Goal: Answer question/provide support

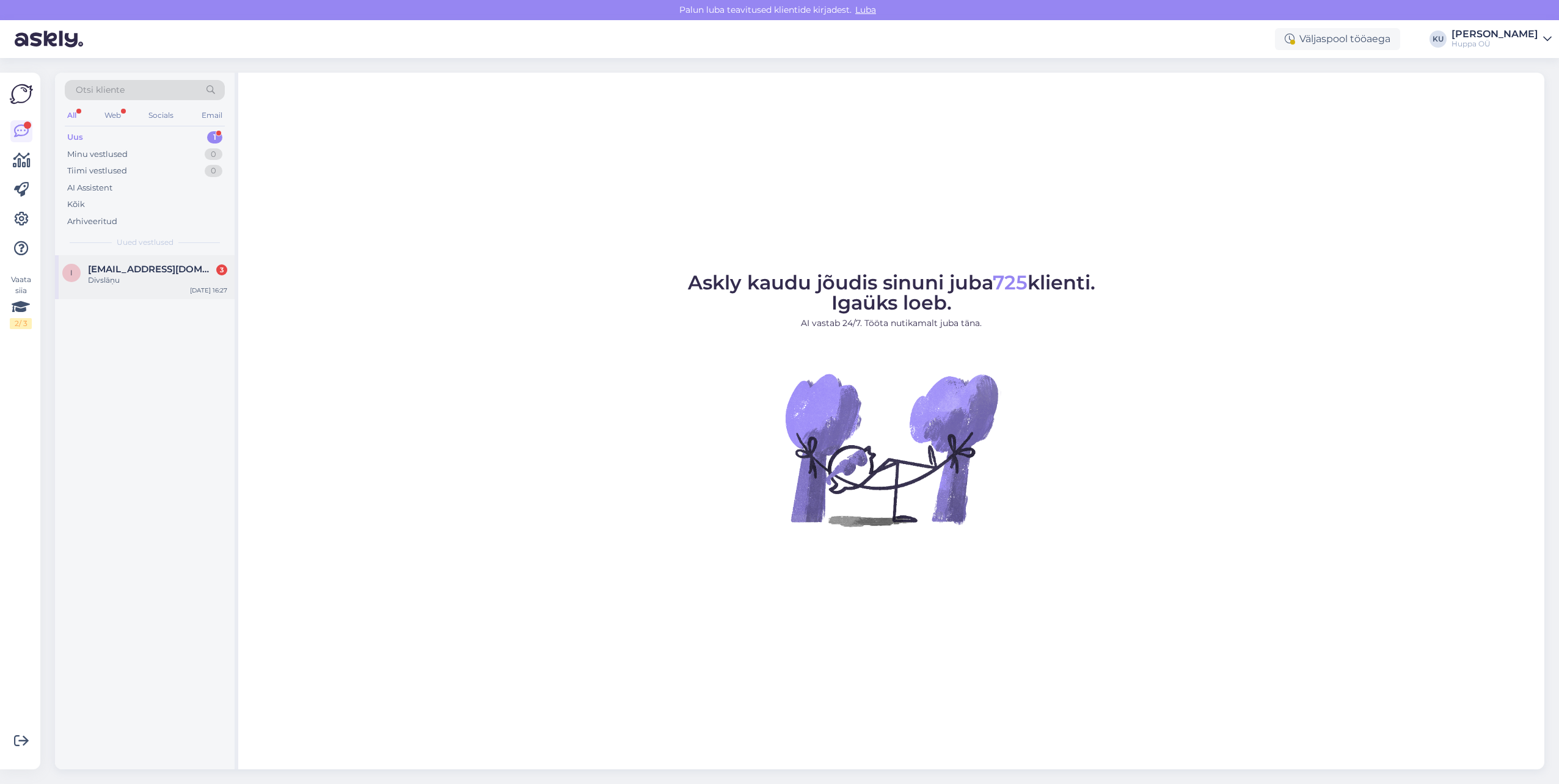
click at [111, 279] on div "Divslāņu" at bounding box center [158, 280] width 139 height 11
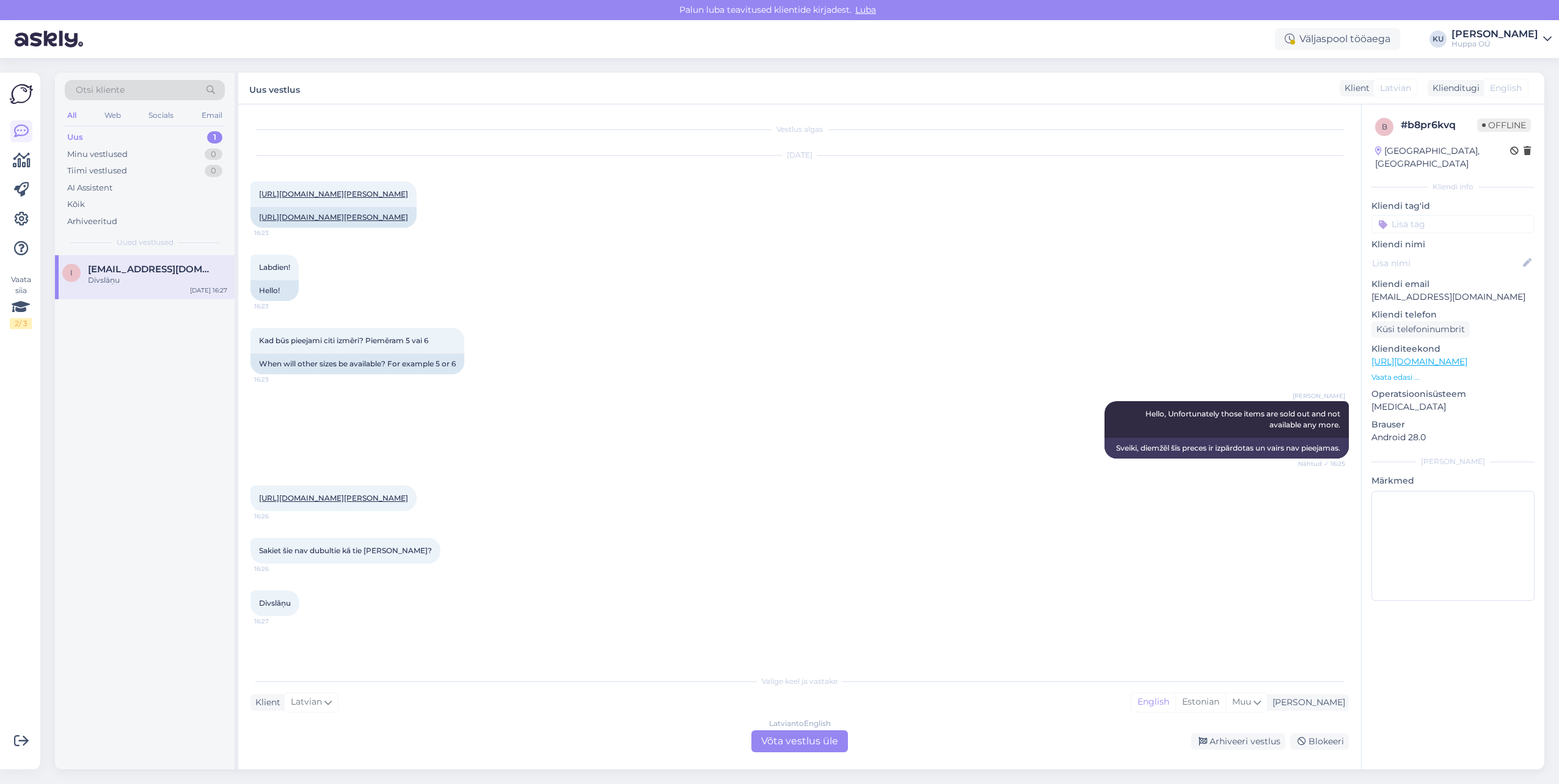
click at [780, 741] on div "Latvian to English Võta vestlus üle" at bounding box center [800, 741] width 97 height 22
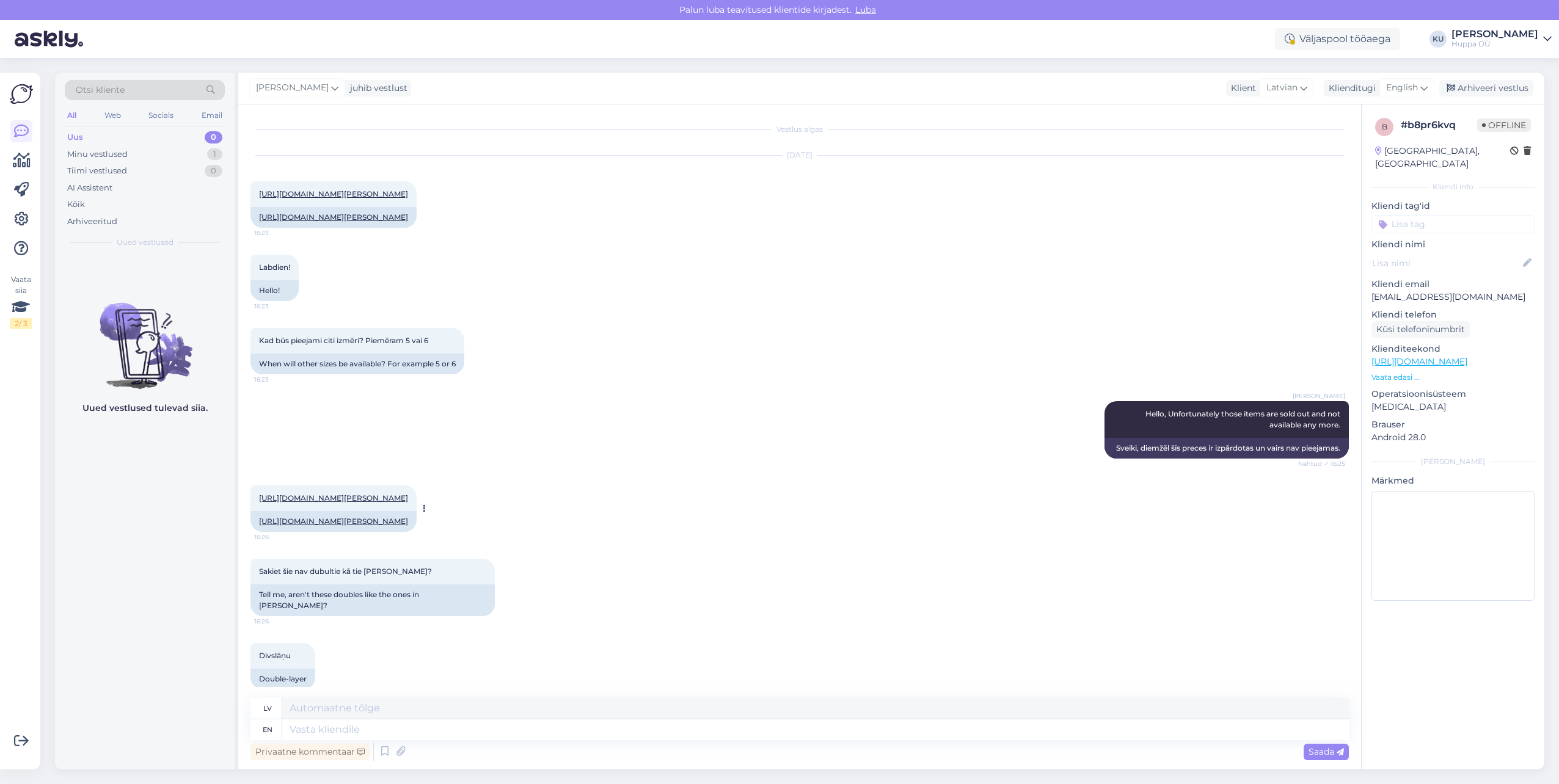
click at [333, 532] on div "[URL][DOMAIN_NAME][PERSON_NAME]" at bounding box center [333, 521] width 166 height 21
click at [361, 526] on link "[URL][DOMAIN_NAME]" at bounding box center [333, 521] width 149 height 9
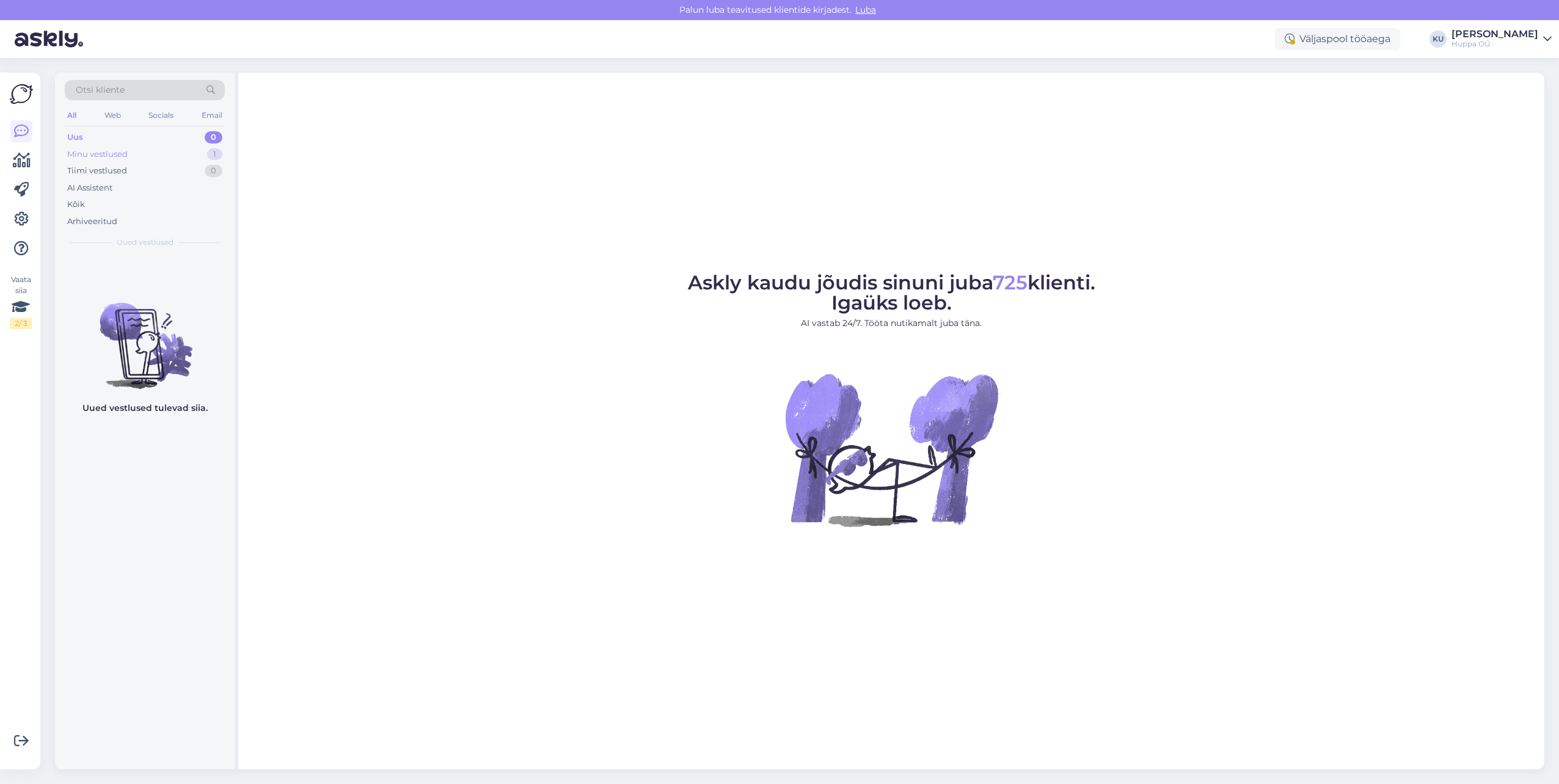
click at [128, 148] on div "Minu vestlused 1" at bounding box center [145, 155] width 160 height 17
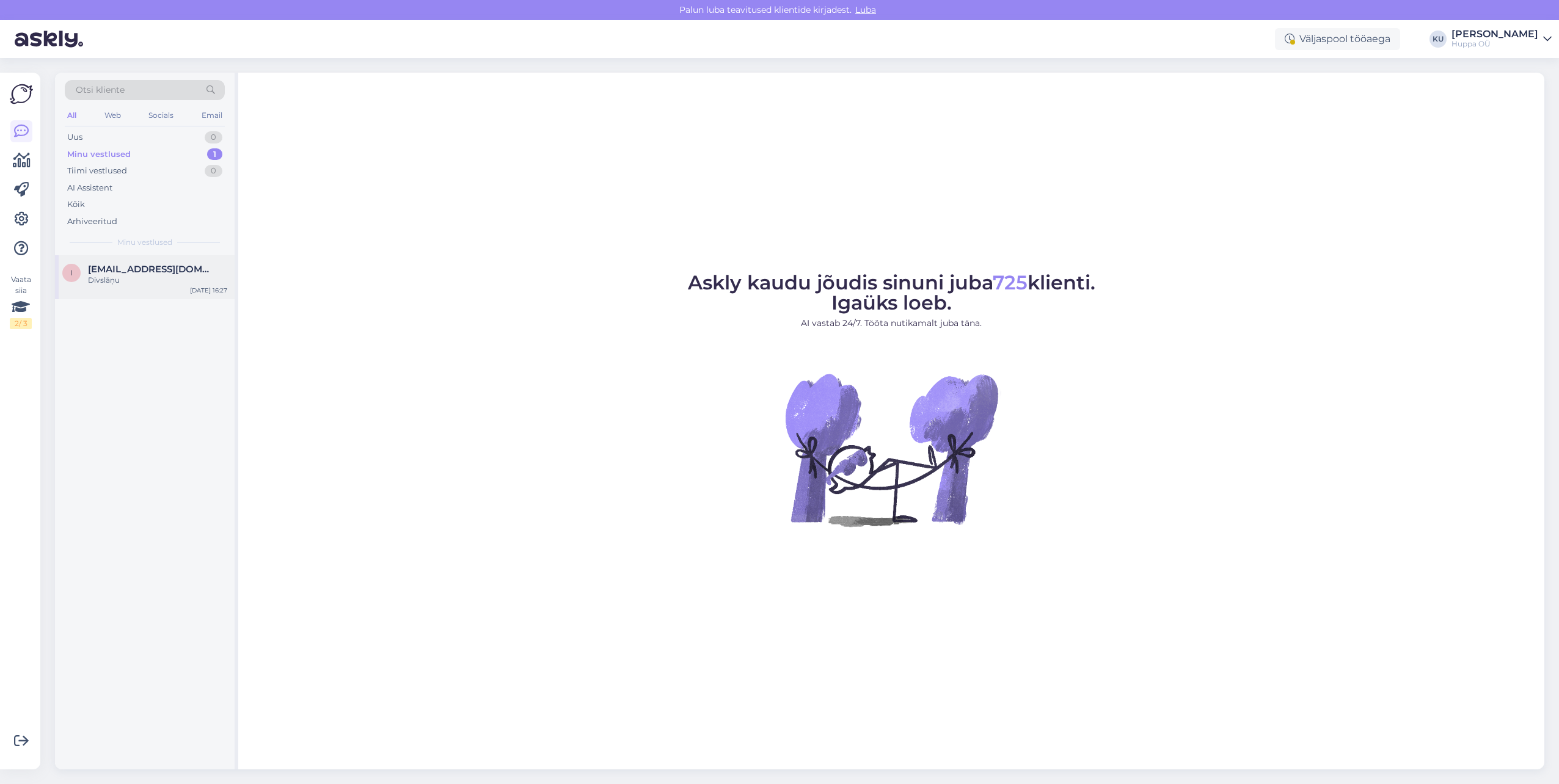
click at [124, 279] on div "Divslāņu" at bounding box center [158, 280] width 139 height 11
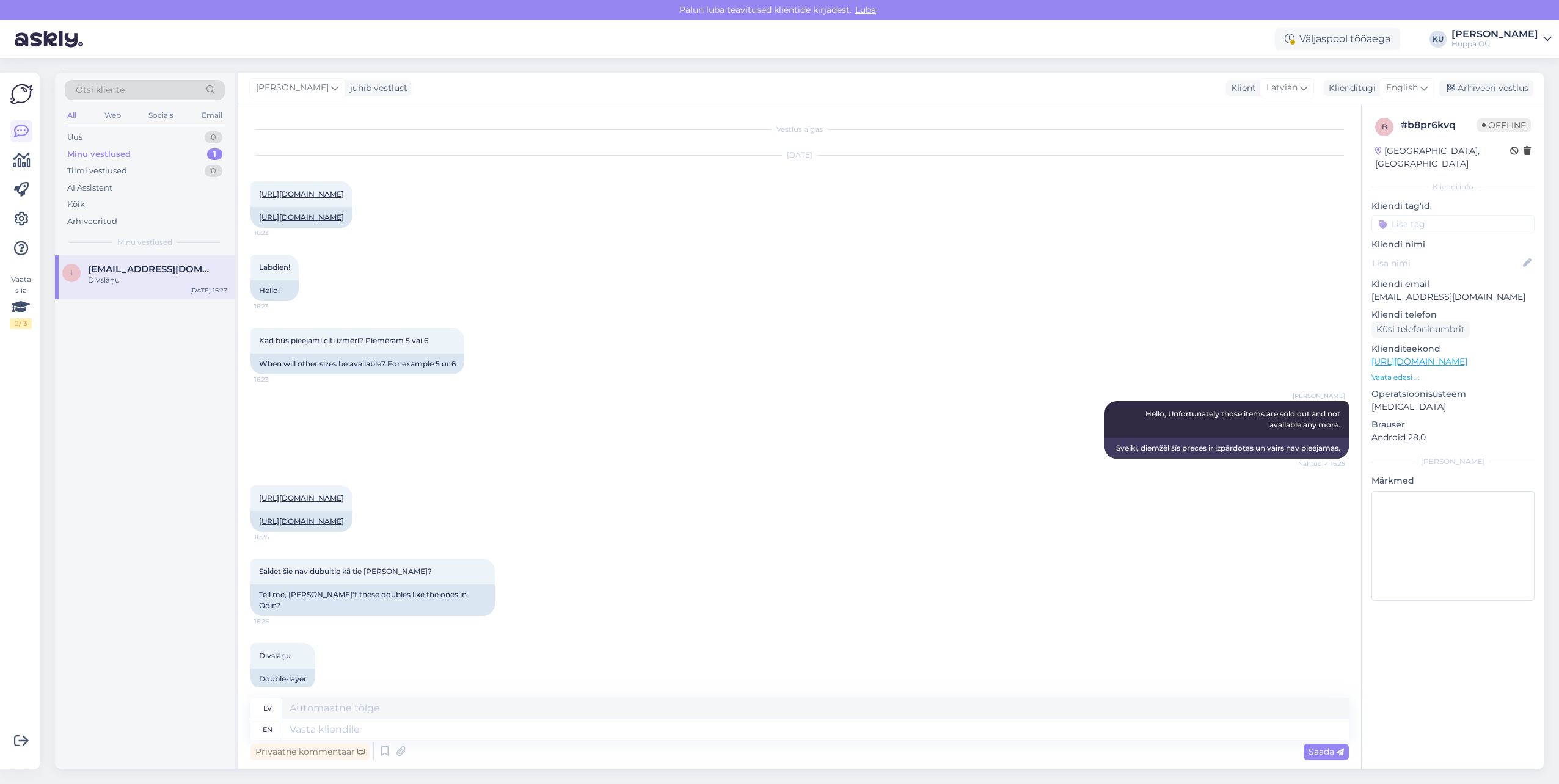
scroll to position [16, 0]
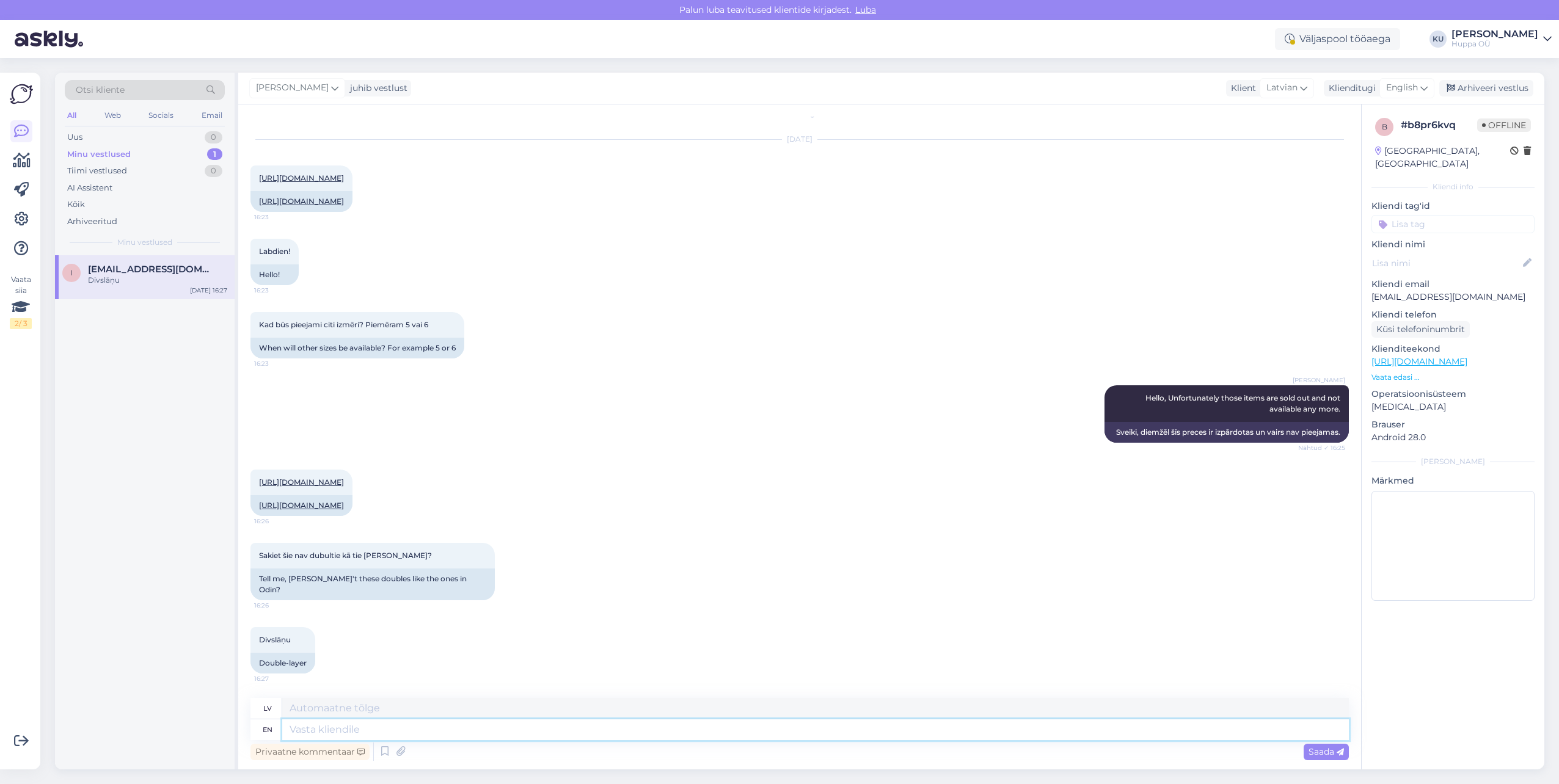
click at [454, 728] on textarea at bounding box center [815, 729] width 1066 height 21
type textarea "No,"
type textarea "Nē,"
type textarea "No, those h"
type textarea "Nē, tie"
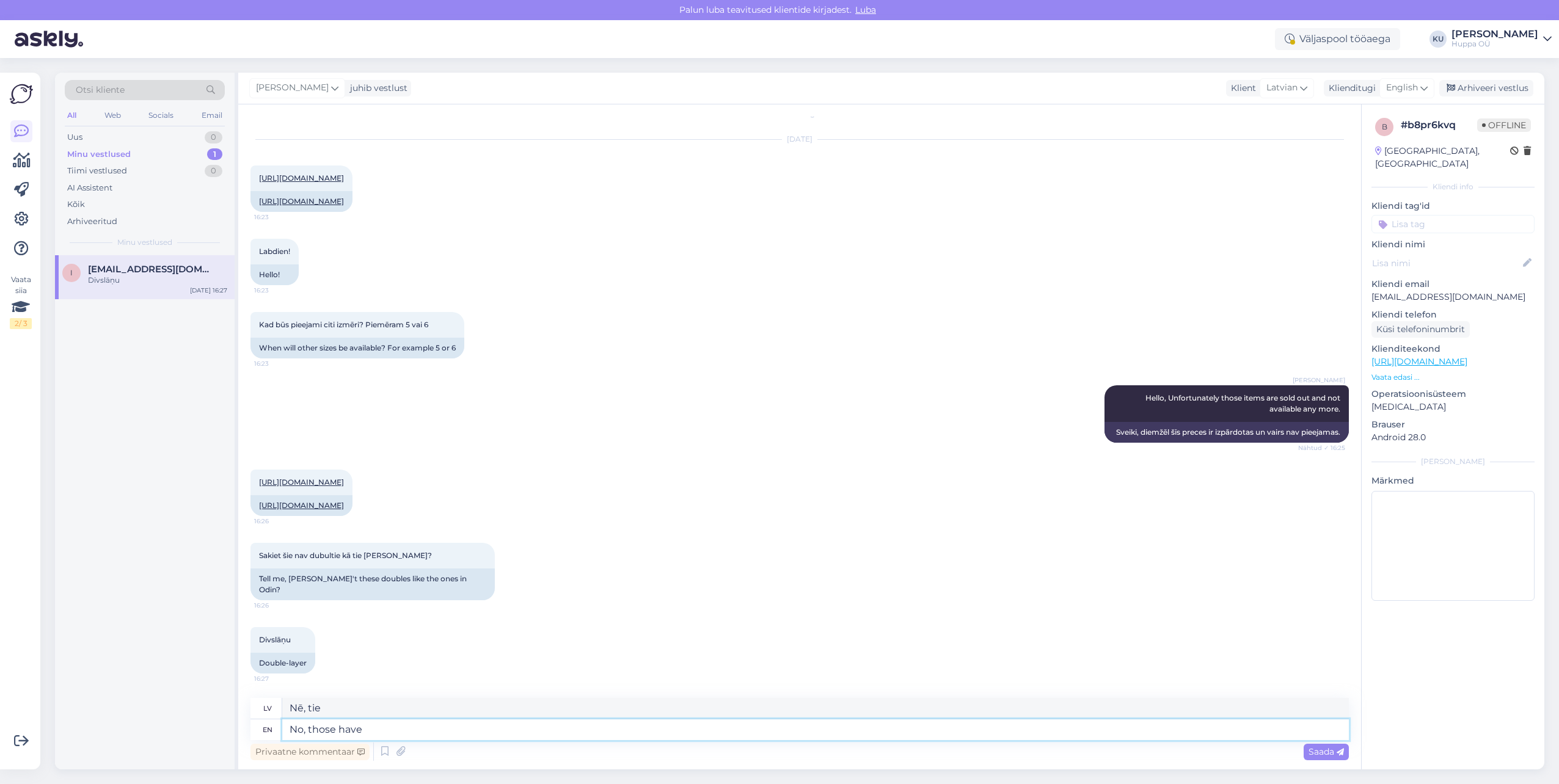
type textarea "No, those have o"
type textarea "Nē, tiem ir"
type textarea "No, those have onlu"
type textarea "Nē, tiem ir tikai"
type textarea "No, those have only one la"
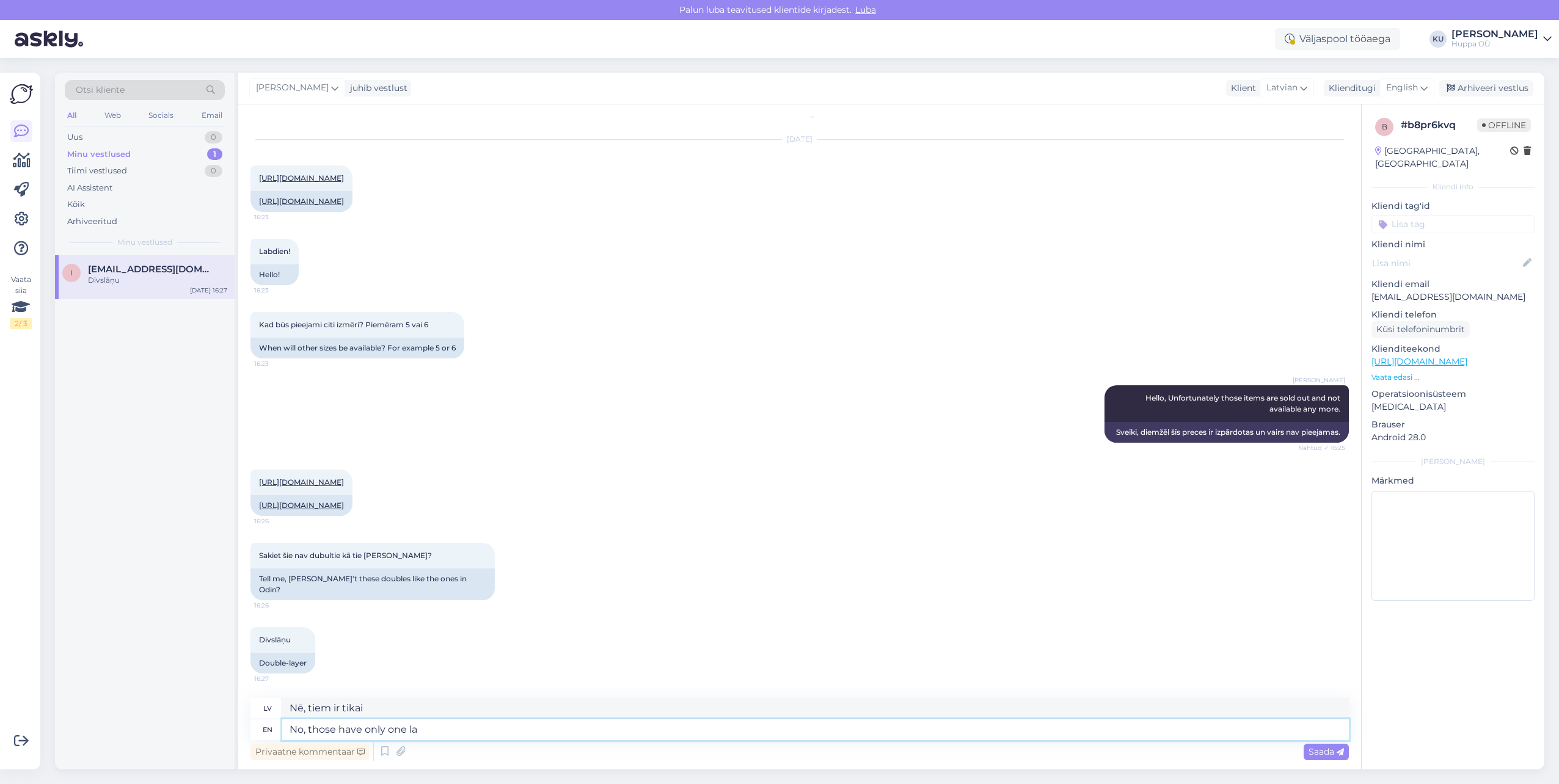
type textarea "Nē, tiem ir tikai viens"
type textarea "No, those have only one layer."
type textarea "Nē, tiem ir tikai viens slānis."
type textarea "No, those have only one layer."
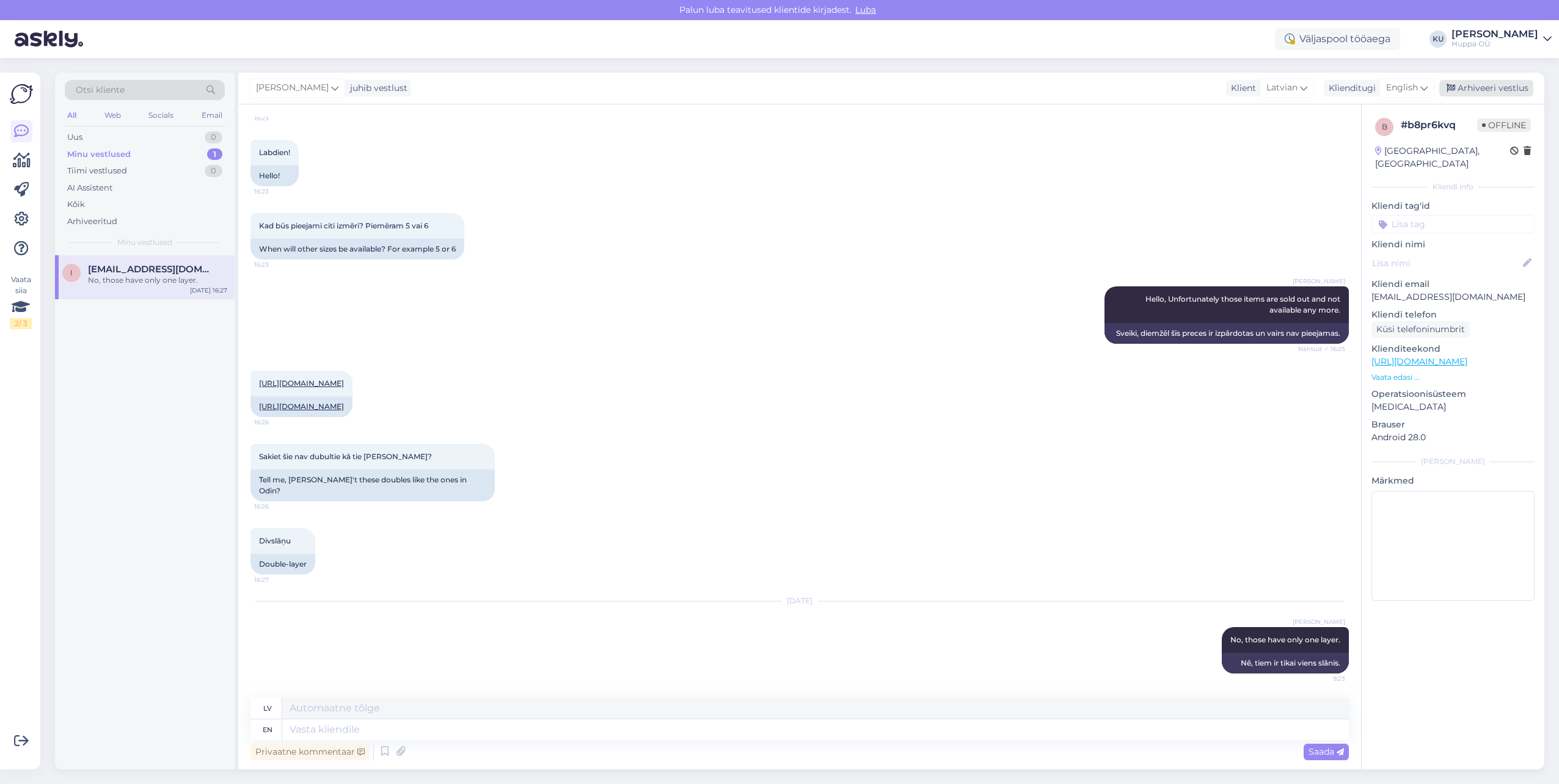
click at [1487, 90] on div "Arhiveeri vestlus" at bounding box center [1486, 87] width 94 height 16
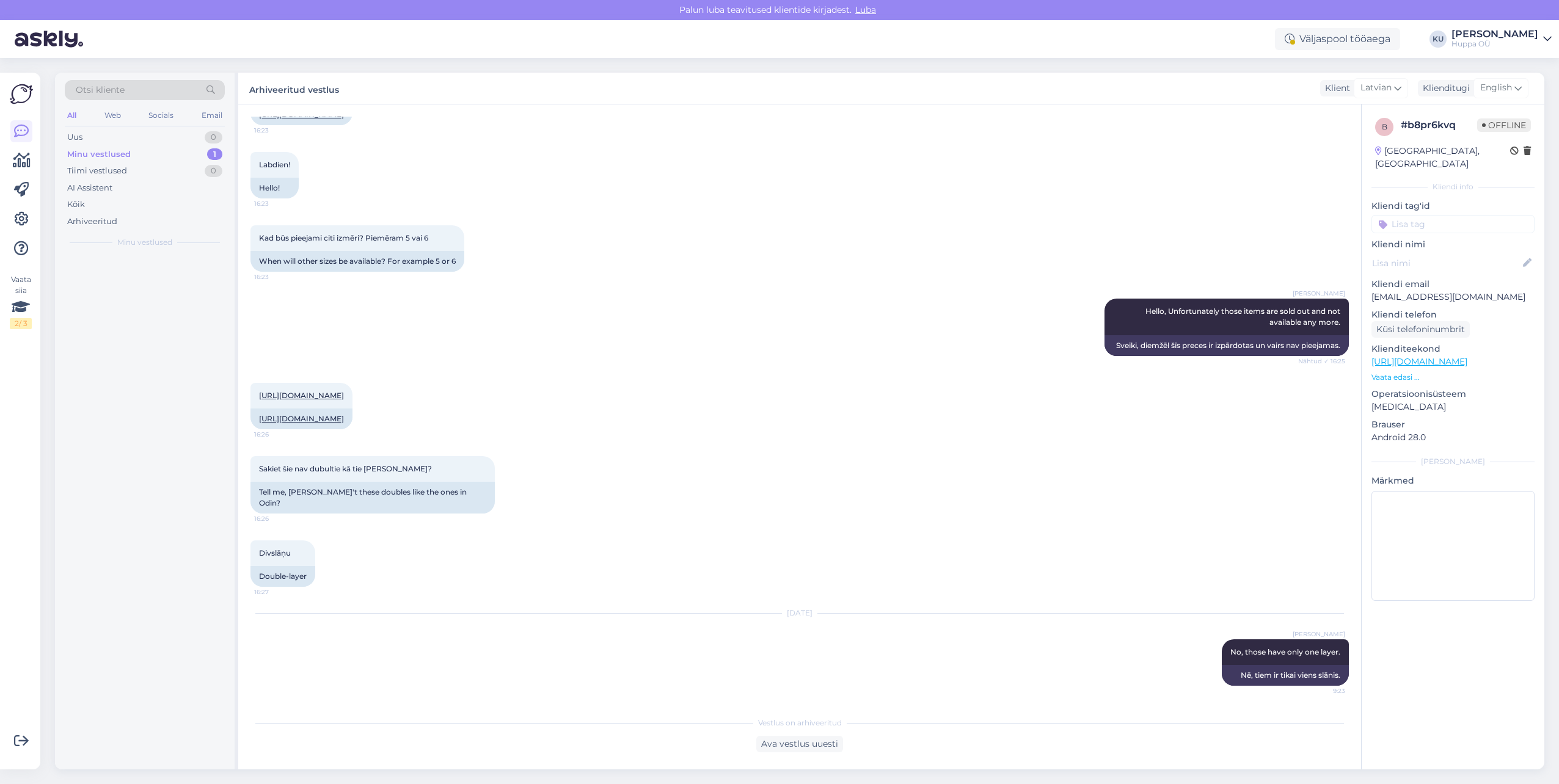
scroll to position [103, 0]
